Goal: Check status: Check status

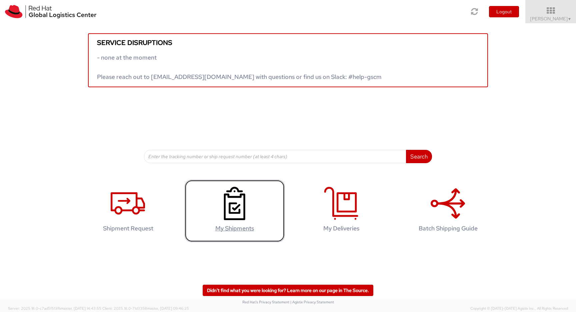
click at [231, 204] on use at bounding box center [234, 203] width 21 height 33
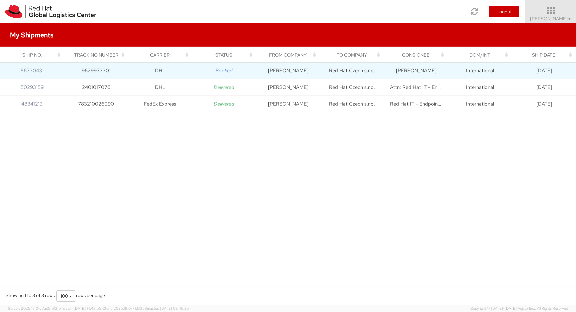
click at [100, 74] on td "9629973301" at bounding box center [96, 70] width 64 height 17
click at [223, 71] on icon "Booked" at bounding box center [223, 70] width 17 height 7
click at [346, 70] on td "Red Hat Czech s.r.o." at bounding box center [352, 70] width 64 height 17
click at [93, 71] on td "9629973301" at bounding box center [96, 70] width 64 height 17
click at [28, 72] on link "56730431" at bounding box center [32, 70] width 23 height 7
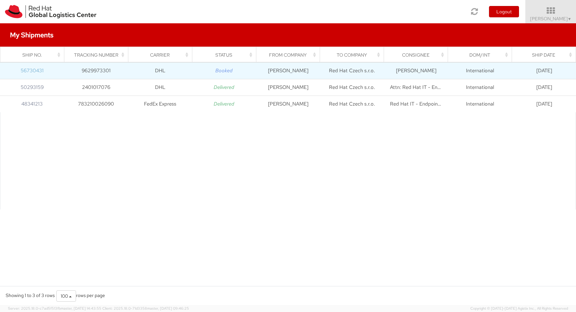
click at [39, 72] on link "56730431" at bounding box center [32, 70] width 23 height 7
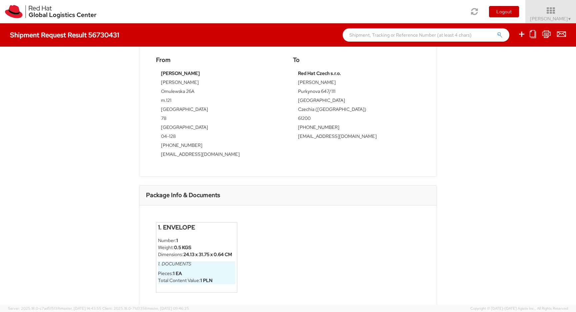
scroll to position [200, 0]
